Goal: Task Accomplishment & Management: Use online tool/utility

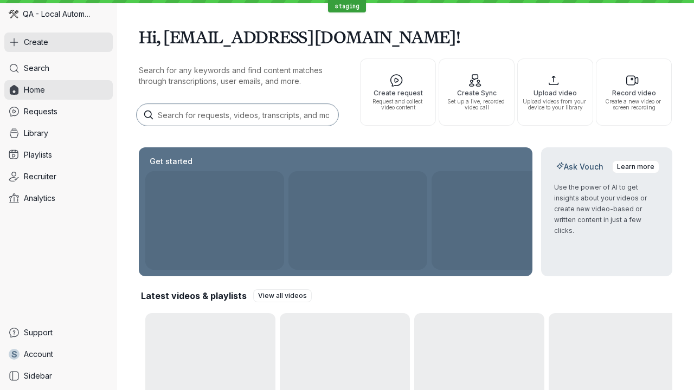
click at [59, 42] on button "Create" at bounding box center [58, 43] width 108 height 20
